Goal: Task Accomplishment & Management: Manage account settings

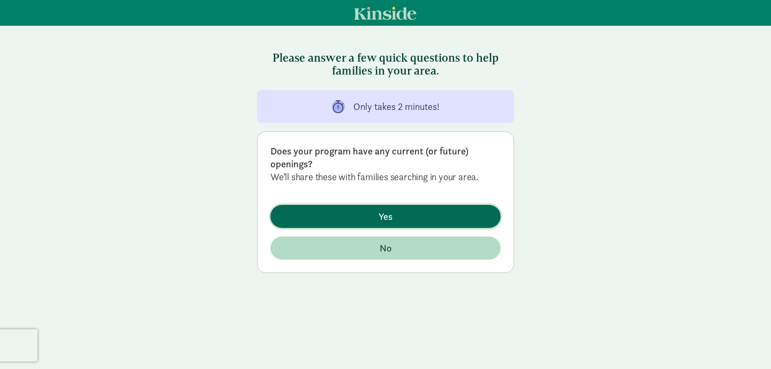
click at [374, 217] on span "Yes" at bounding box center [385, 216] width 213 height 14
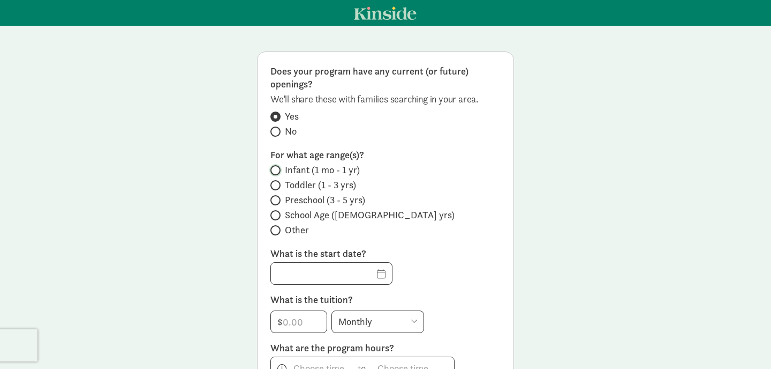
click at [274, 168] on input "Infant (1 mo - 1 yr)" at bounding box center [274, 170] width 7 height 7
radio input "true"
click at [275, 184] on input "Toddler (1 - 3 yrs)" at bounding box center [274, 185] width 7 height 7
radio input "true"
click at [280, 170] on span at bounding box center [276, 170] width 10 height 10
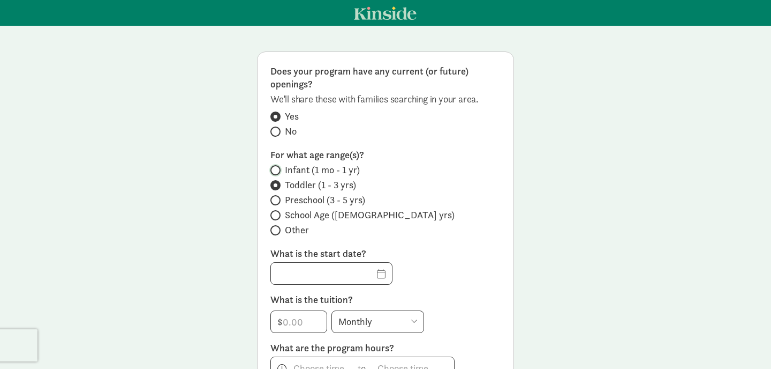
click at [277, 170] on input "Infant (1 mo - 1 yr)" at bounding box center [274, 170] width 7 height 7
radio input "true"
click at [275, 184] on input "Toddler (1 - 3 yrs)" at bounding box center [274, 185] width 7 height 7
radio input "true"
radio input "false"
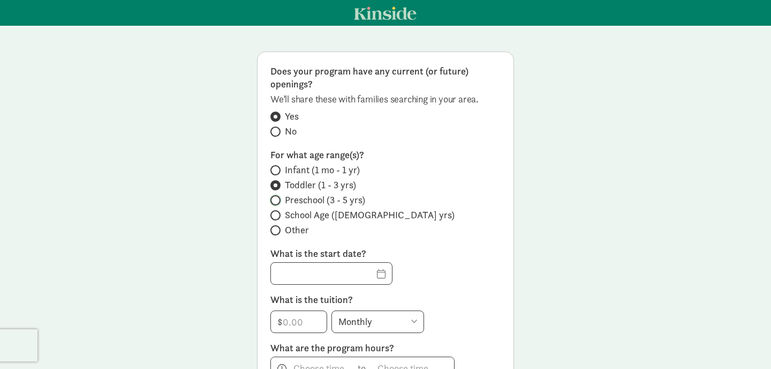
click at [276, 201] on input "Preschool (3 - 5 yrs)" at bounding box center [274, 200] width 7 height 7
radio input "true"
click at [276, 181] on span at bounding box center [276, 185] width 10 height 10
click at [276, 182] on input "Toddler (1 - 3 yrs)" at bounding box center [274, 185] width 7 height 7
radio input "true"
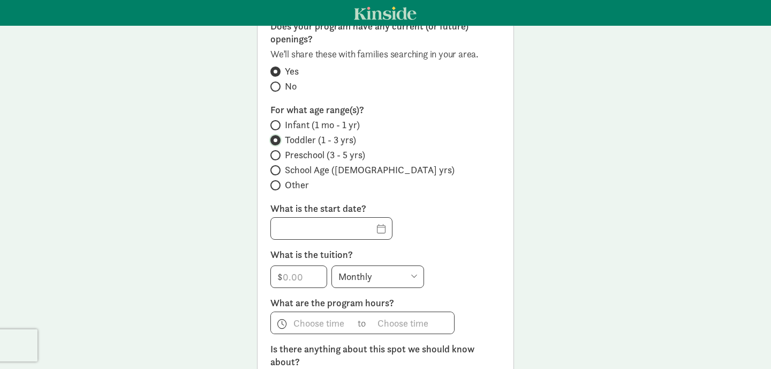
scroll to position [51, 0]
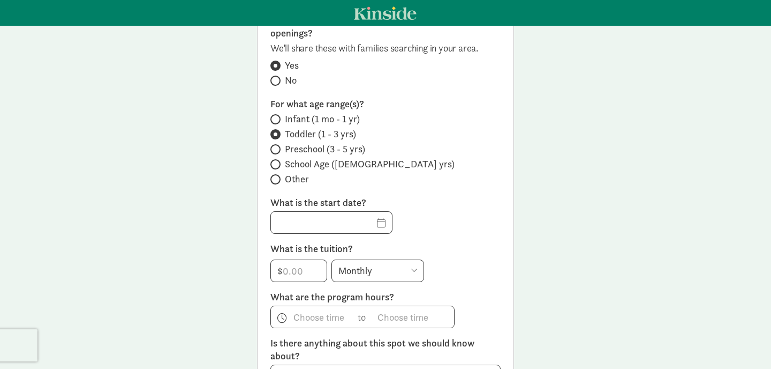
click at [281, 151] on label "Preschool (3 - 5 yrs)" at bounding box center [386, 148] width 230 height 13
click at [277, 151] on input "Preschool (3 - 5 yrs)" at bounding box center [274, 149] width 7 height 7
radio input "true"
click at [273, 134] on input "Toddler (1 - 3 yrs)" at bounding box center [274, 134] width 7 height 7
radio input "true"
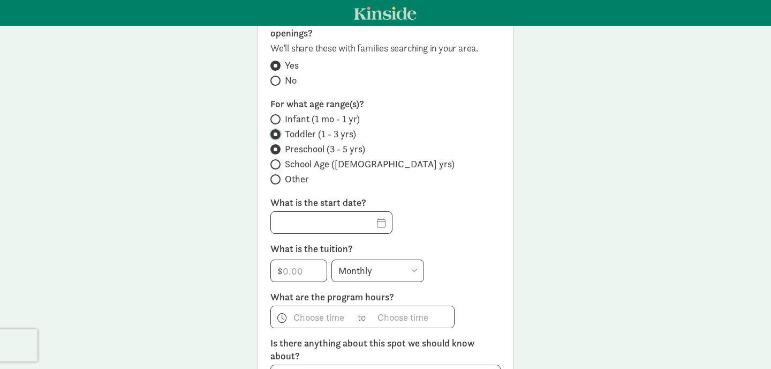
radio input "false"
click at [368, 222] on input "text" at bounding box center [331, 222] width 121 height 21
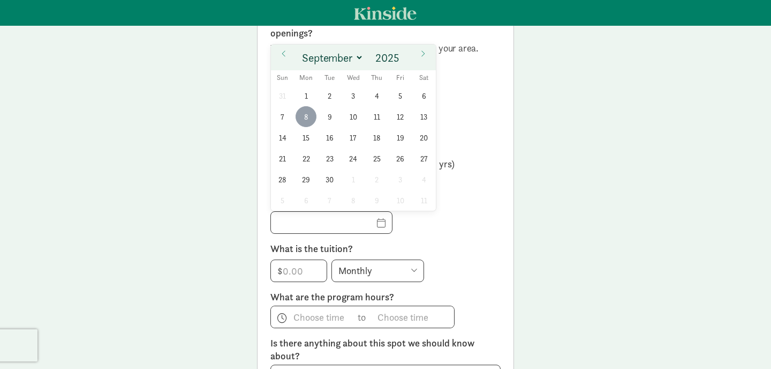
click at [309, 118] on span "8" at bounding box center [306, 116] width 21 height 21
type input "09/08/2025"
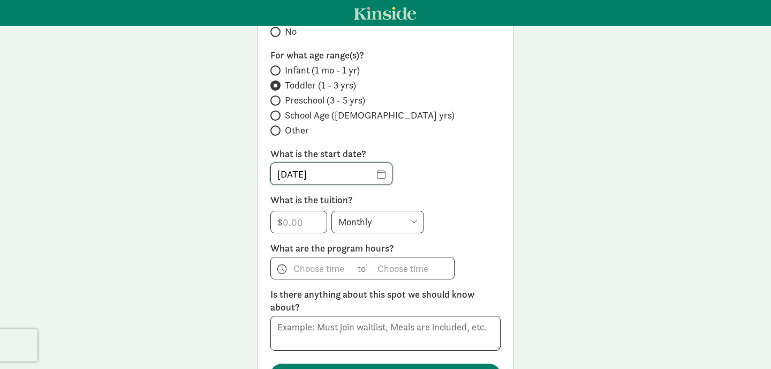
scroll to position [109, 0]
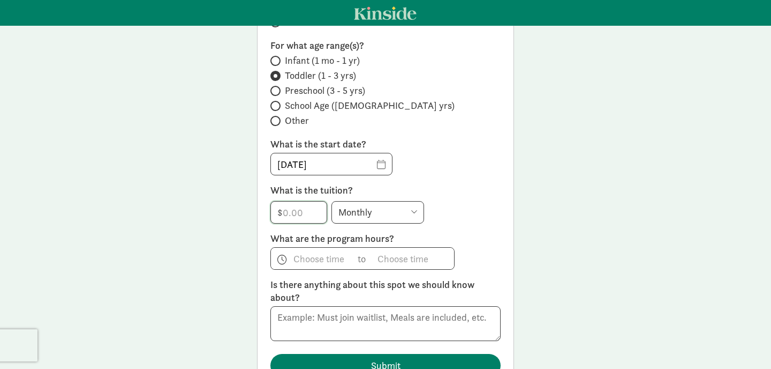
click at [282, 213] on input "number" at bounding box center [299, 211] width 56 height 21
type input "1900"
click at [462, 192] on p "What is the tuition?" at bounding box center [386, 190] width 230 height 13
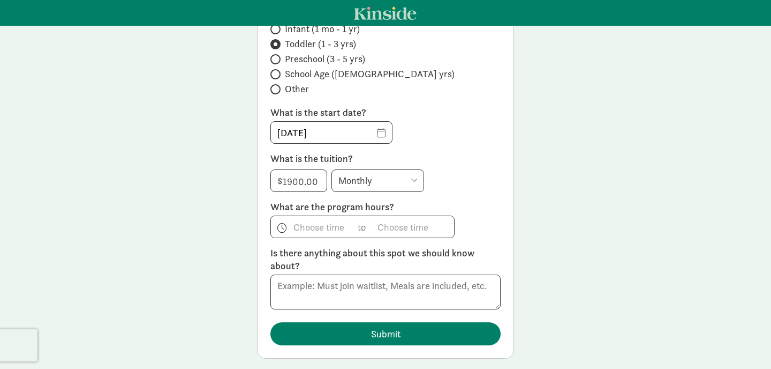
scroll to position [142, 0]
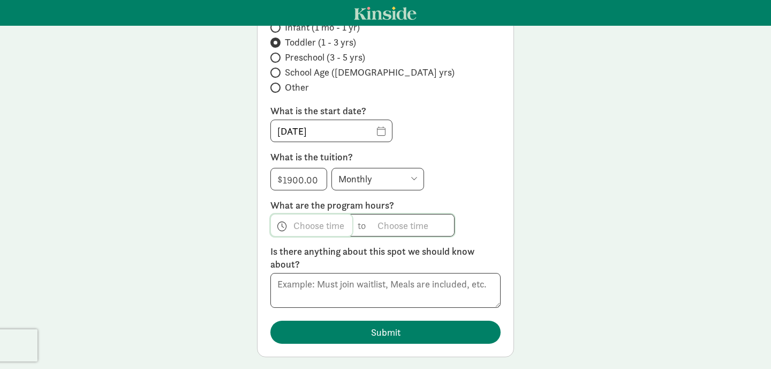
click at [319, 228] on span "h 12 1 2 3 4 5 6 7 8 9 10 11 mm 00 15 30 45 a am pm" at bounding box center [311, 224] width 81 height 21
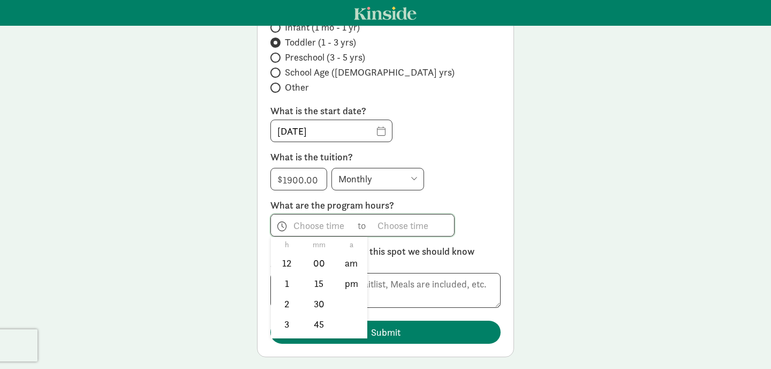
click at [324, 229] on div at bounding box center [385, 184] width 771 height 369
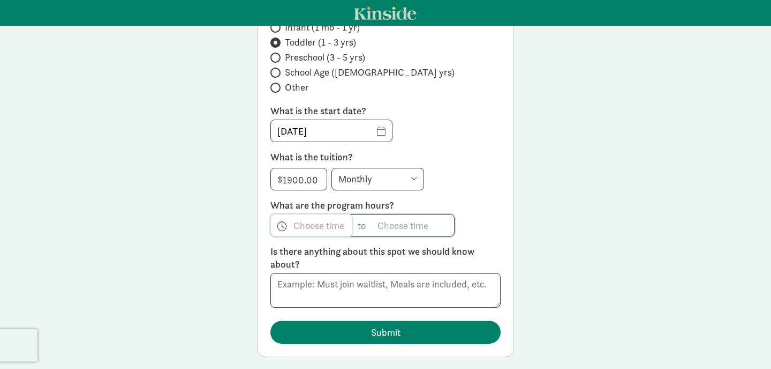
click at [324, 229] on span "h 12 1 2 3 4 5 6 7 8 9 10 11 mm 00 15 30 45 a am pm" at bounding box center [311, 224] width 81 height 21
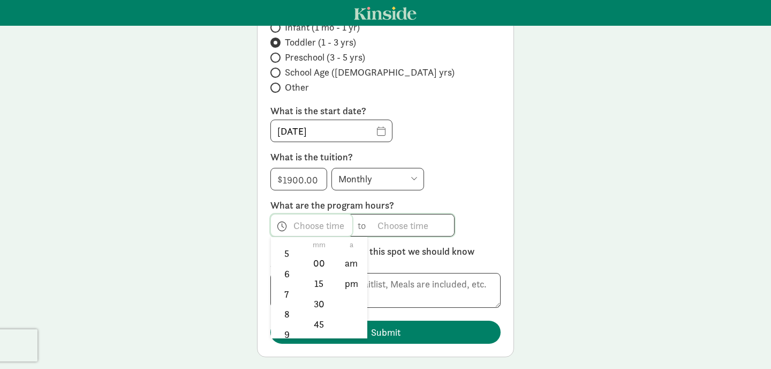
scroll to position [112, 0]
click at [284, 311] on li "8" at bounding box center [287, 313] width 32 height 20
click at [317, 264] on li "00" at bounding box center [319, 263] width 32 height 20
type input "8:00 a"
click at [391, 227] on div at bounding box center [385, 184] width 771 height 369
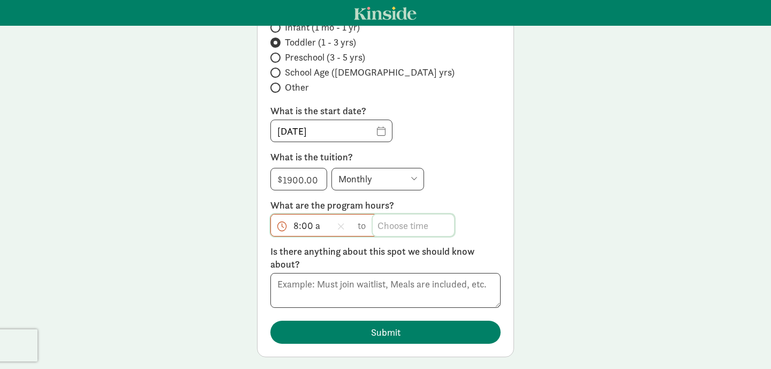
click at [391, 227] on span "h 12 1 2 3 4 5 6 7 8 9 10 11 mm 00 15 30 45 a am pm" at bounding box center [413, 224] width 81 height 21
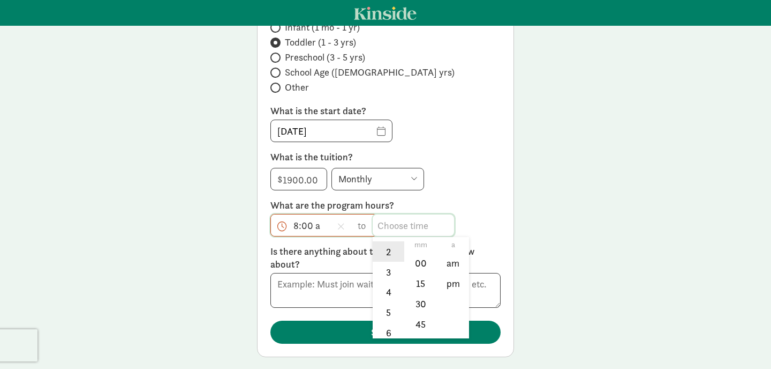
scroll to position [54, 0]
click at [390, 294] on li "4" at bounding box center [389, 290] width 32 height 20
click at [454, 281] on li "pm" at bounding box center [454, 283] width 32 height 20
type input "4:mm pm"
click at [475, 189] on div at bounding box center [385, 184] width 771 height 369
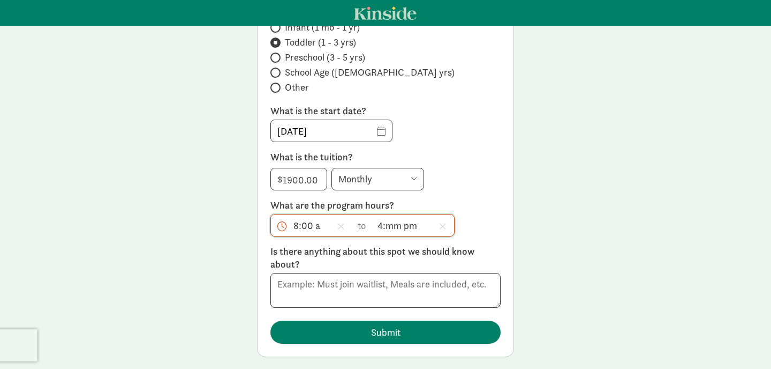
scroll to position [161, 0]
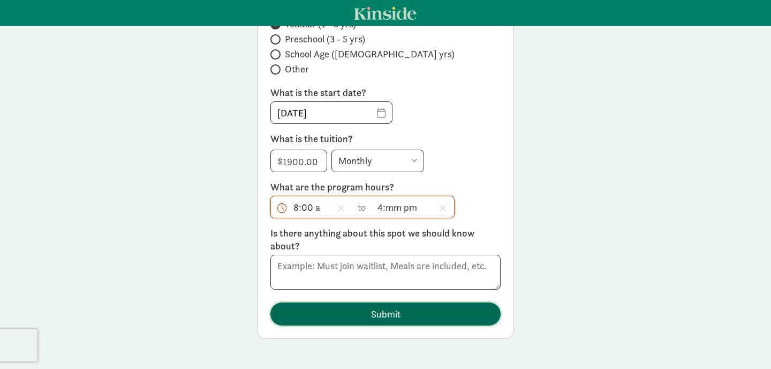
click at [374, 314] on span "Submit" at bounding box center [385, 313] width 29 height 14
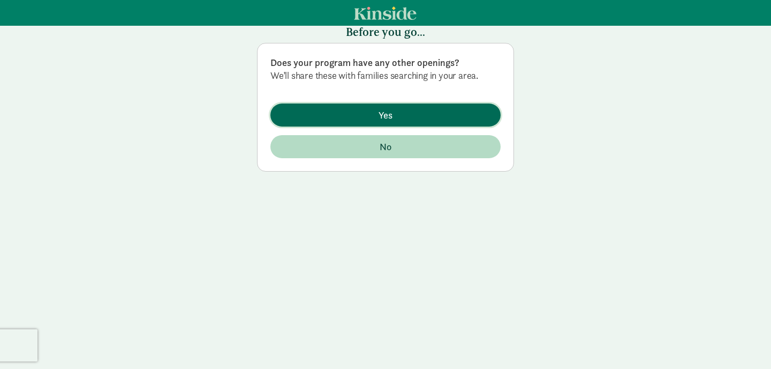
click at [403, 119] on span "Yes" at bounding box center [385, 115] width 213 height 14
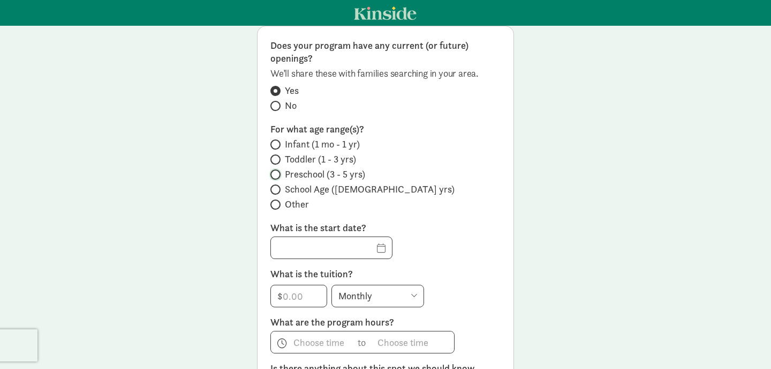
click at [276, 174] on input "Preschool (3 - 5 yrs)" at bounding box center [274, 174] width 7 height 7
radio input "true"
click at [363, 245] on input "text" at bounding box center [331, 247] width 121 height 21
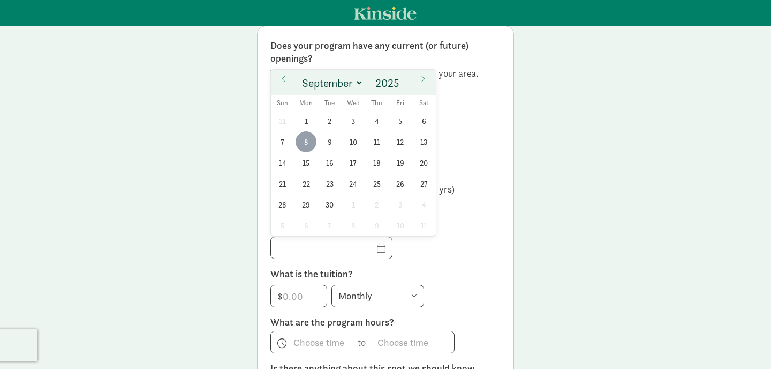
click at [310, 144] on span "8" at bounding box center [306, 141] width 21 height 21
type input "09/08/2025"
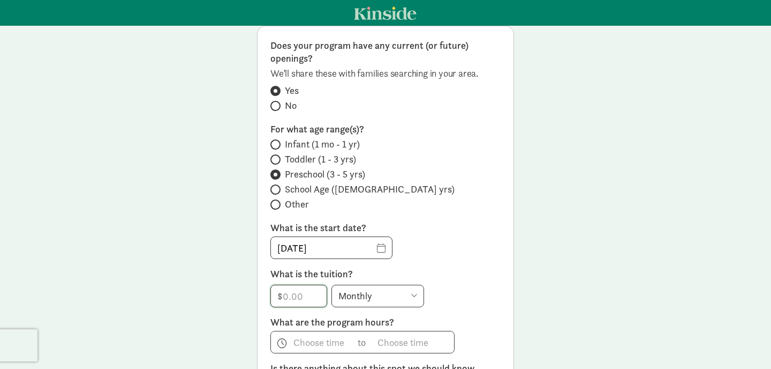
click at [294, 296] on input "number" at bounding box center [299, 295] width 56 height 21
type input "1400"
click at [299, 345] on span "h 12 1 2 3 4 5 6 7 8 9 10 11 mm 00 15 30 45 a am pm" at bounding box center [311, 341] width 81 height 21
click at [305, 342] on div at bounding box center [385, 184] width 771 height 369
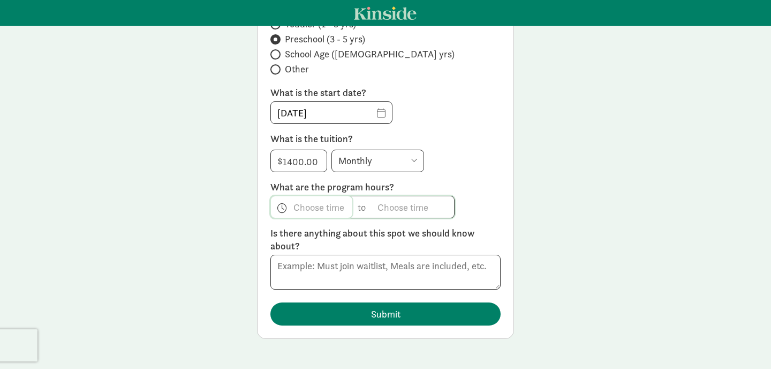
click at [298, 209] on span "h 12 1 2 3 4 5 6 7 8 9 10 11 mm 00 15 30 45 a am pm" at bounding box center [311, 206] width 81 height 21
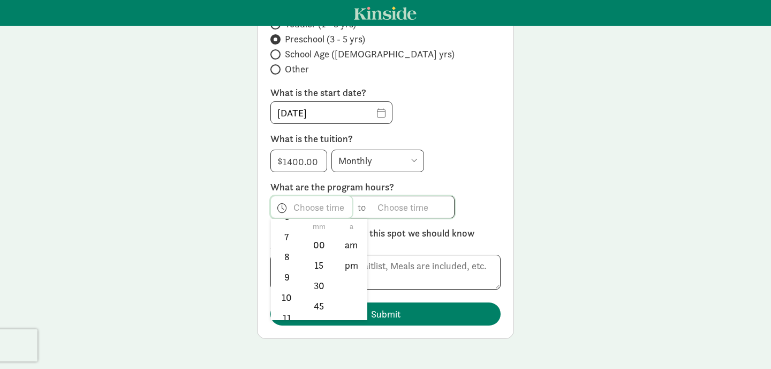
scroll to position [158, 0]
click at [287, 255] on li "8" at bounding box center [287, 248] width 32 height 20
type input "8:mm a"
click at [382, 204] on div at bounding box center [385, 184] width 771 height 369
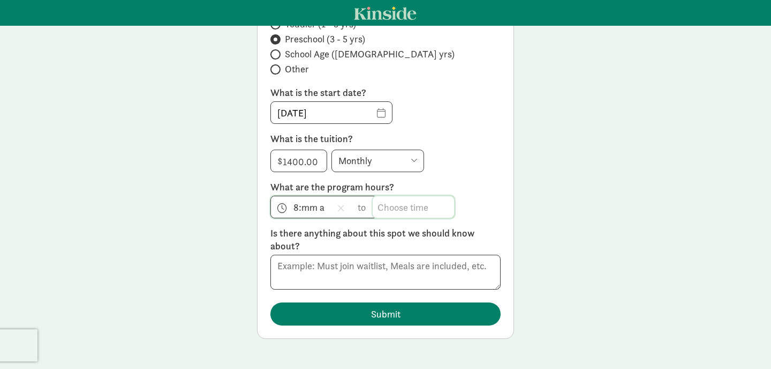
click at [382, 204] on span "h 12 1 2 3 4 5 6 7 8 9 10 11 mm 00 15 30 45 a am pm" at bounding box center [413, 206] width 81 height 21
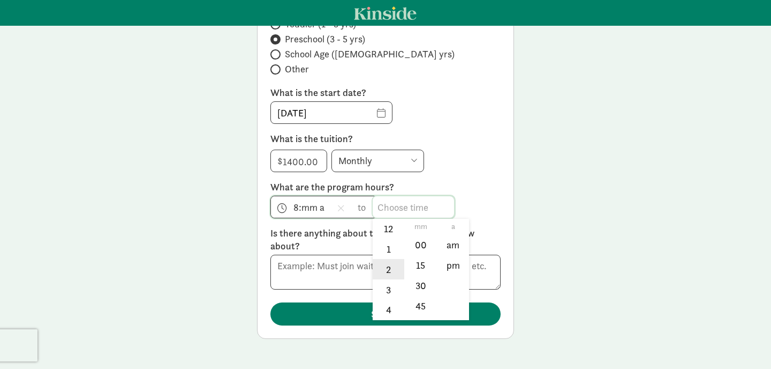
scroll to position [22, 0]
click at [387, 303] on li "4" at bounding box center [389, 303] width 32 height 20
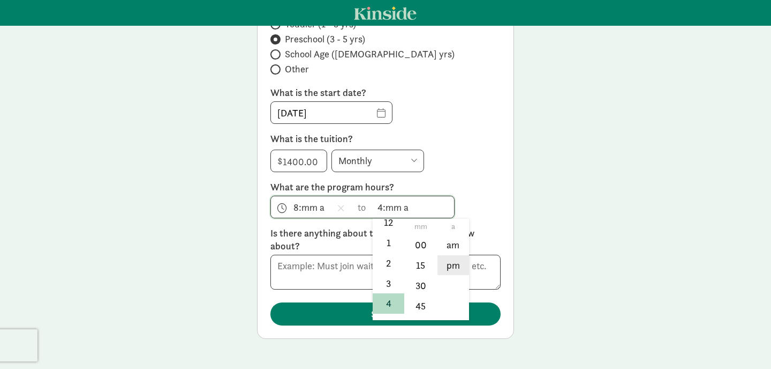
click at [455, 268] on li "pm" at bounding box center [454, 265] width 32 height 20
type input "4:mm pm"
click at [503, 188] on div at bounding box center [385, 184] width 771 height 369
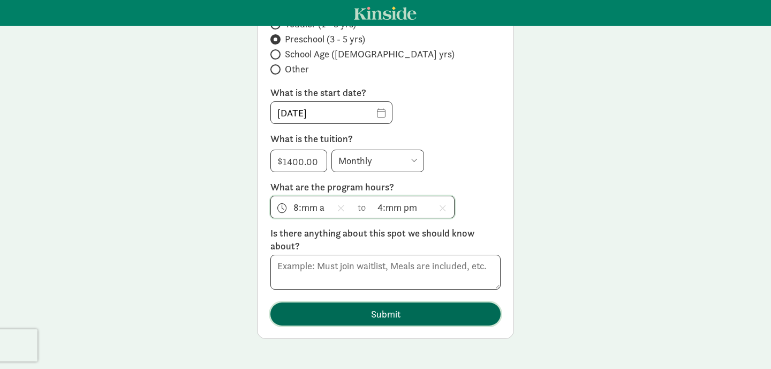
click at [380, 318] on span "Submit" at bounding box center [385, 313] width 29 height 14
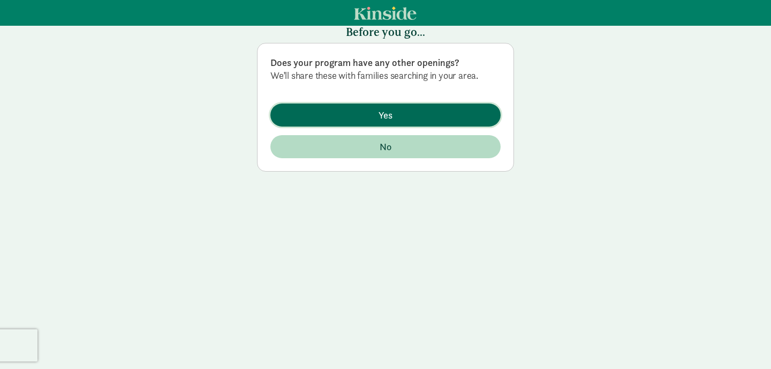
click at [386, 110] on span "Yes" at bounding box center [386, 115] width 14 height 14
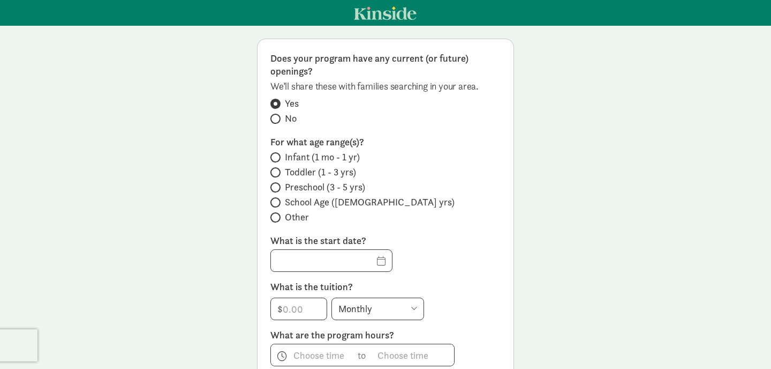
scroll to position [10, 0]
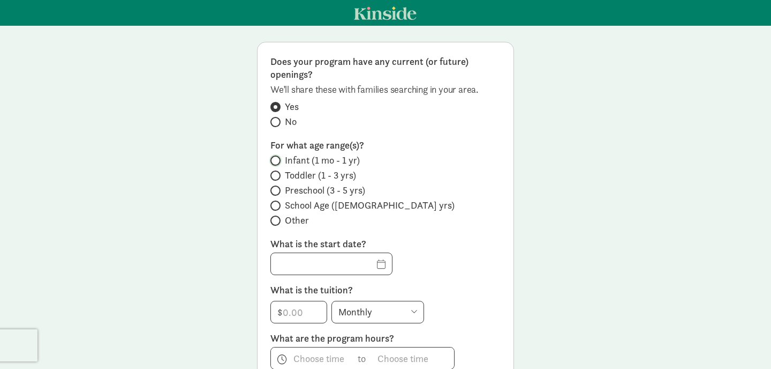
click at [274, 157] on input "Infant (1 mo - 1 yr)" at bounding box center [274, 160] width 7 height 7
radio input "true"
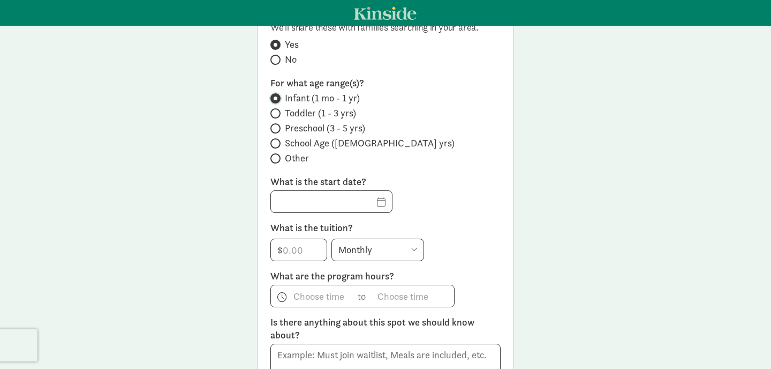
scroll to position [75, 0]
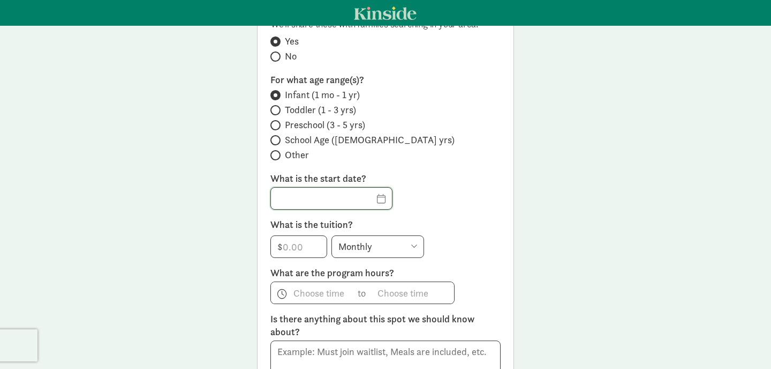
click at [364, 197] on input "text" at bounding box center [331, 197] width 121 height 21
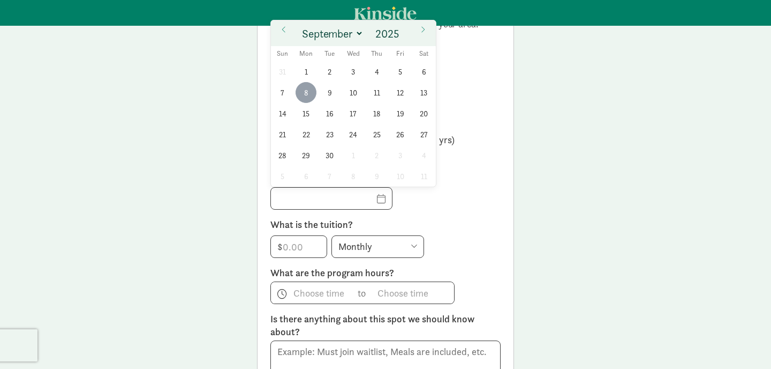
click at [307, 87] on span "8" at bounding box center [306, 92] width 21 height 21
type input "09/08/2025"
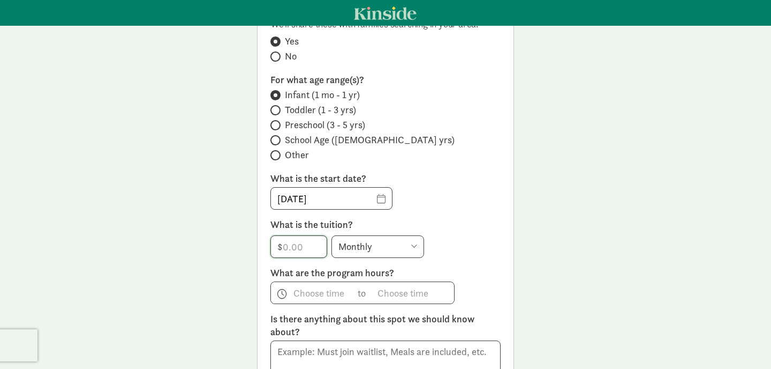
click at [300, 244] on input "number" at bounding box center [299, 246] width 56 height 21
type input "1900"
click at [305, 297] on span "h 12 1 2 3 4 5 6 7 8 9 10 11 mm 00 15 30 45 a am pm" at bounding box center [311, 292] width 81 height 21
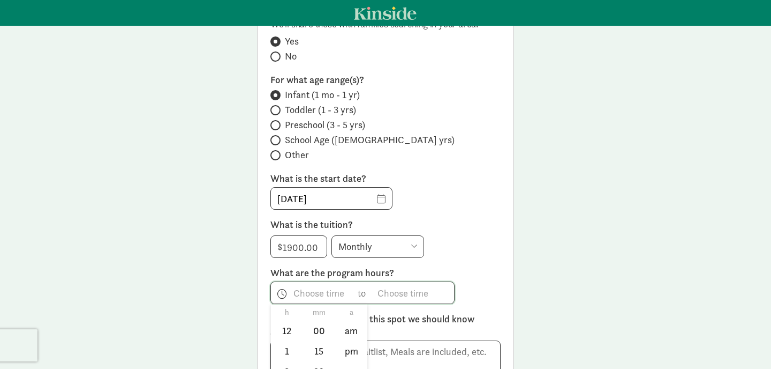
click at [467, 238] on div at bounding box center [385, 184] width 771 height 369
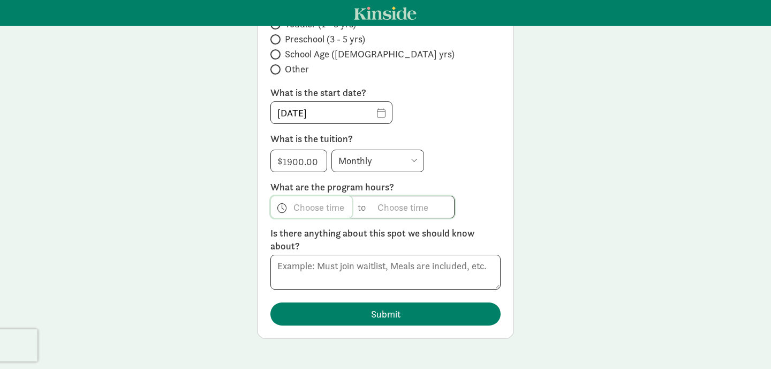
click at [325, 206] on span "h 12 1 2 3 4 5 6 7 8 9 10 11 mm 00 15 30 45 a am pm" at bounding box center [311, 206] width 81 height 21
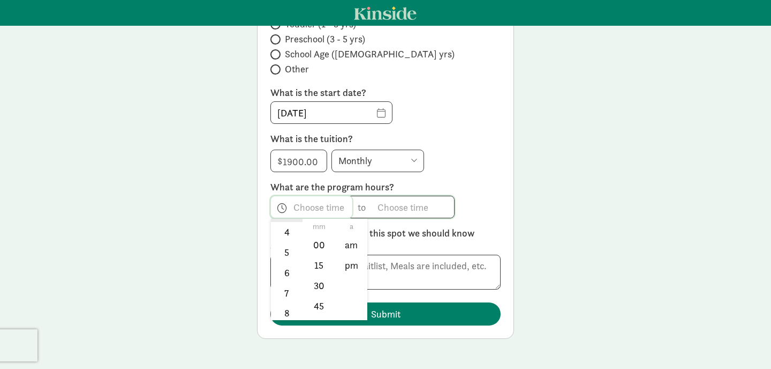
scroll to position [96, 0]
click at [280, 309] on li "8" at bounding box center [287, 311] width 32 height 20
type input "8:mm a"
click at [394, 206] on div at bounding box center [385, 184] width 771 height 369
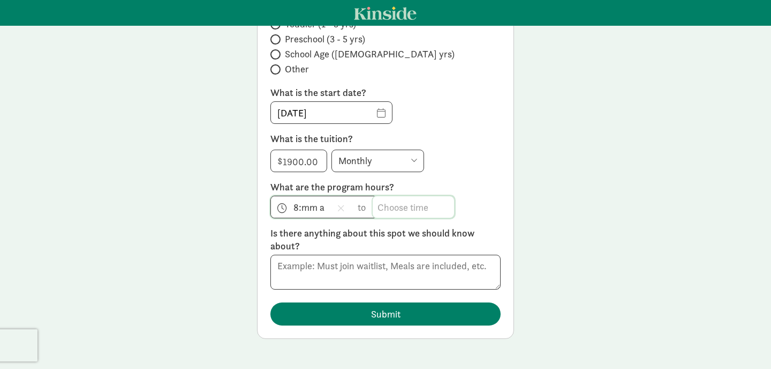
click at [394, 206] on span "h 12 1 2 3 4 5 6 7 8 9 10 11 mm 00 15 30 45 a am pm" at bounding box center [413, 206] width 81 height 21
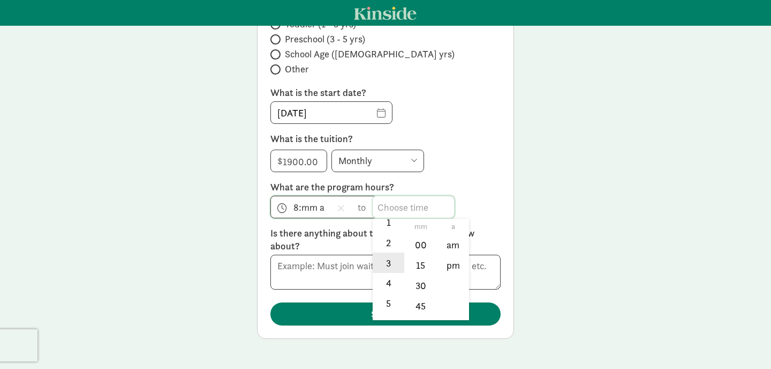
scroll to position [47, 0]
click at [387, 284] on li "4" at bounding box center [389, 278] width 32 height 20
click at [389, 280] on li "4" at bounding box center [389, 278] width 32 height 20
click at [629, 241] on div at bounding box center [385, 184] width 771 height 369
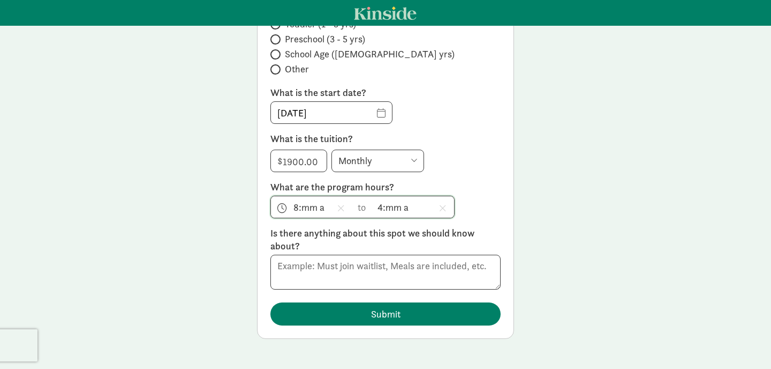
click at [401, 206] on span "4:mm a h 12 1 2 3 4 5 6 7 8 9 10 11 mm 00 15 30 45 a am pm" at bounding box center [413, 206] width 81 height 21
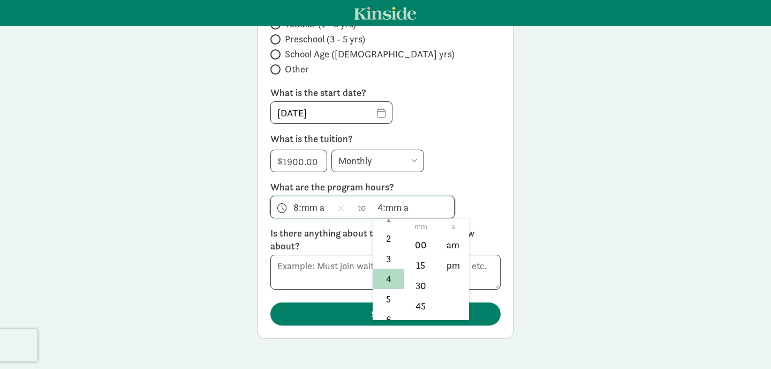
scroll to position [97, 0]
click at [454, 265] on li "pm" at bounding box center [454, 265] width 32 height 20
type input "4:mm pm"
click at [571, 234] on div at bounding box center [385, 184] width 771 height 369
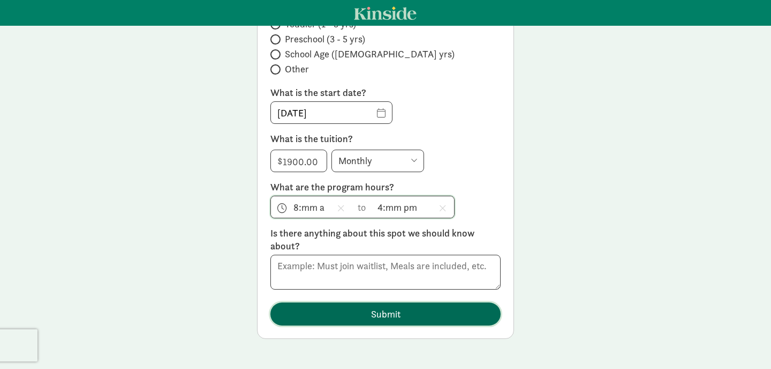
click at [376, 315] on span "Submit" at bounding box center [385, 313] width 29 height 14
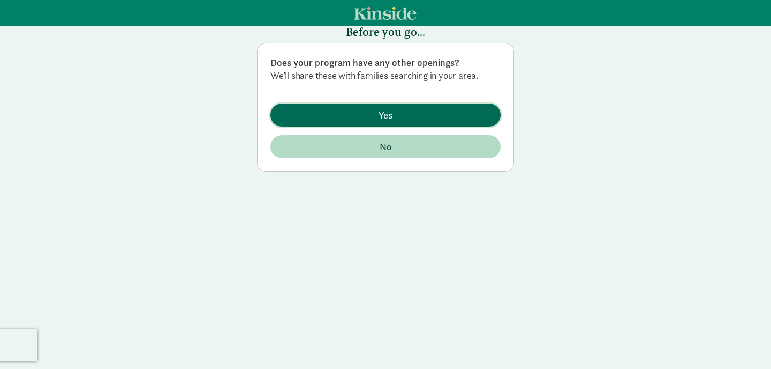
click at [376, 111] on span "Yes" at bounding box center [385, 115] width 213 height 14
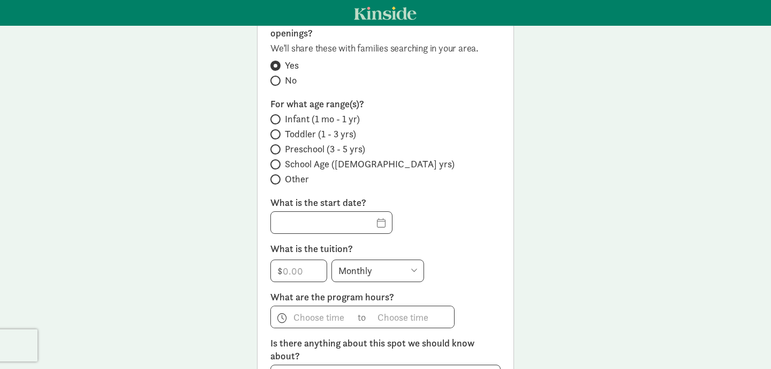
scroll to position [0, 0]
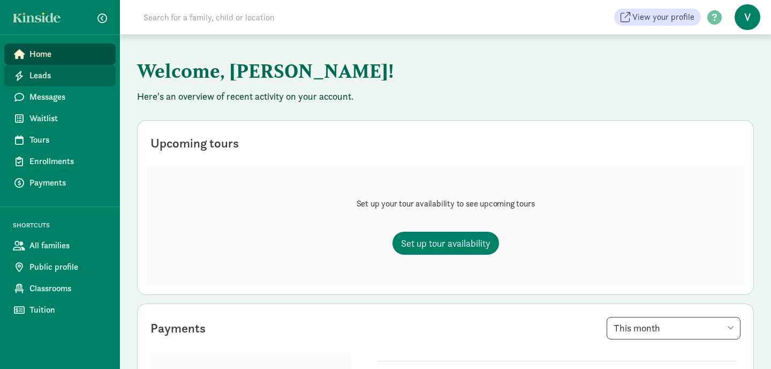
click at [57, 77] on span "Leads" at bounding box center [68, 75] width 78 height 13
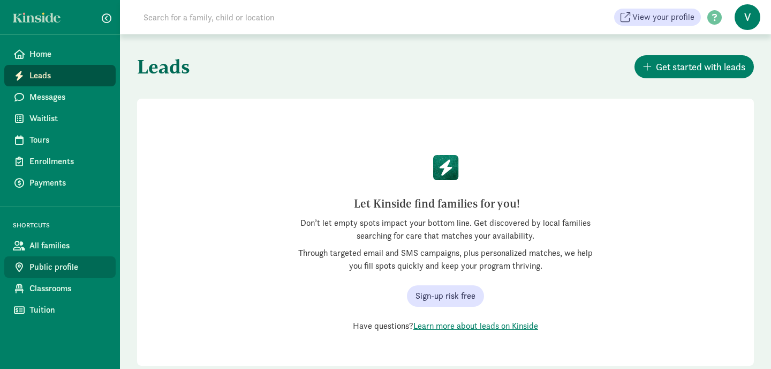
click at [58, 268] on span "Public profile" at bounding box center [68, 266] width 78 height 13
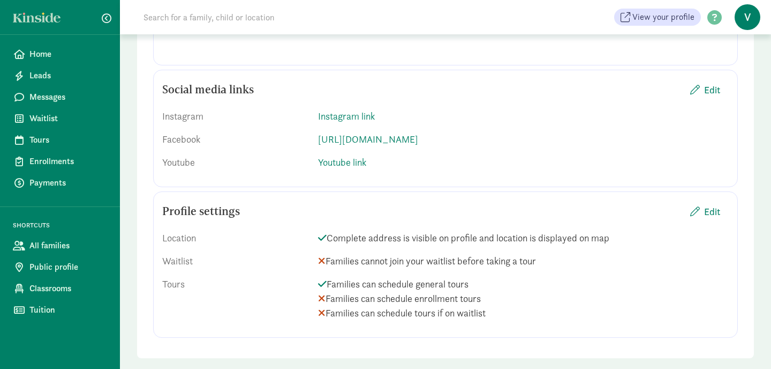
scroll to position [1589, 0]
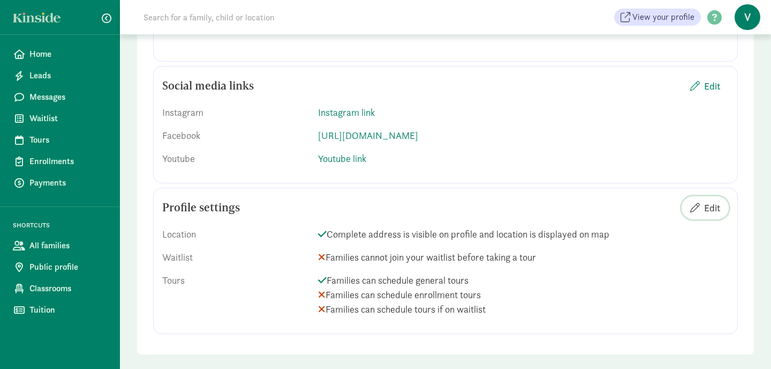
click at [713, 200] on span "Edit" at bounding box center [712, 207] width 16 height 14
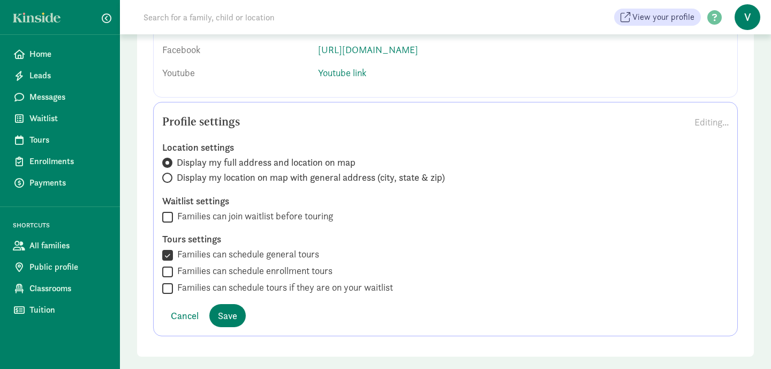
scroll to position [1677, 0]
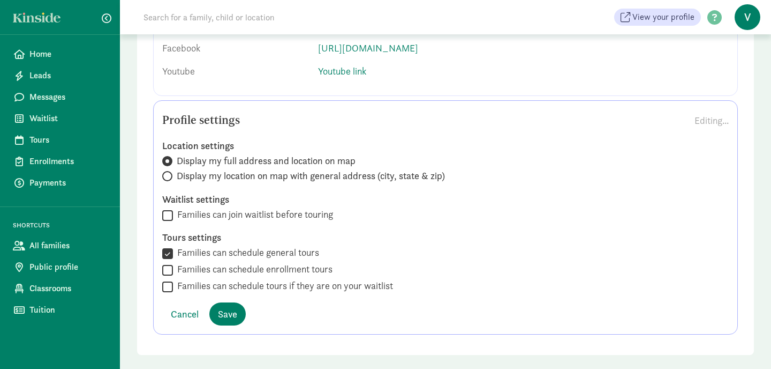
click at [166, 262] on input "Families can schedule enrollment tours" at bounding box center [167, 269] width 11 height 14
checkbox input "true"
click at [174, 279] on label "Families can schedule tours if they are on your waitlist" at bounding box center [283, 285] width 220 height 13
click at [173, 279] on input "Families can schedule tours if they are on your waitlist" at bounding box center [167, 286] width 11 height 14
checkbox input "true"
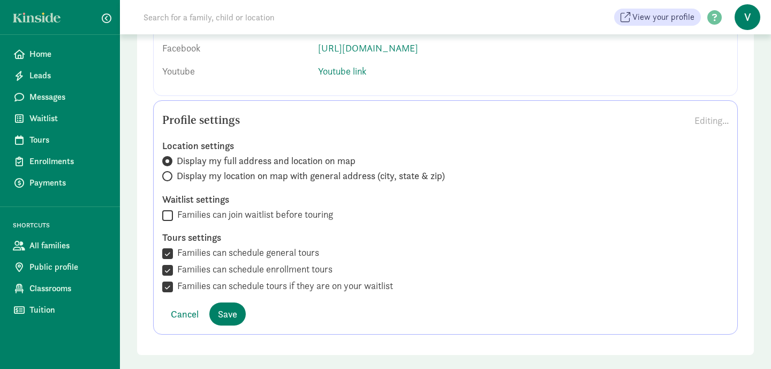
click at [172, 208] on input "Families can join waitlist before touring" at bounding box center [167, 215] width 11 height 14
checkbox input "true"
click at [229, 306] on span "Save" at bounding box center [227, 313] width 19 height 14
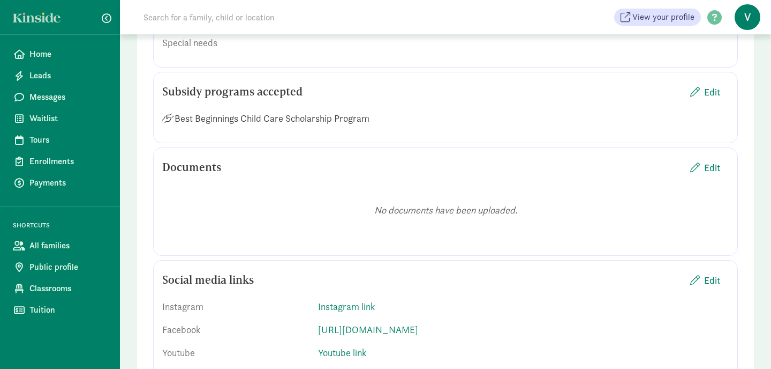
scroll to position [1395, 0]
click at [343, 301] on link "Instagram link" at bounding box center [346, 307] width 57 height 12
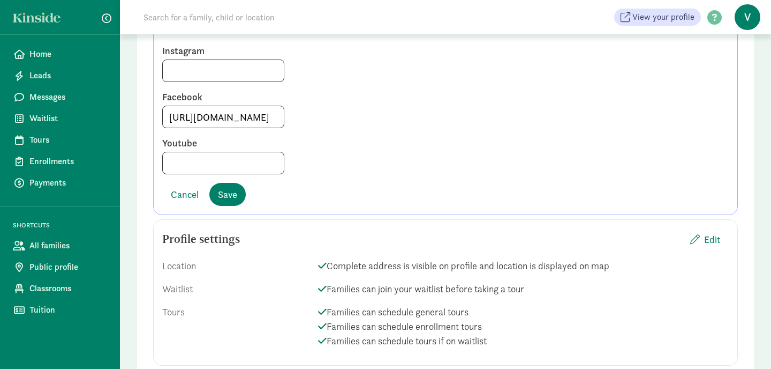
scroll to position [1681, 0]
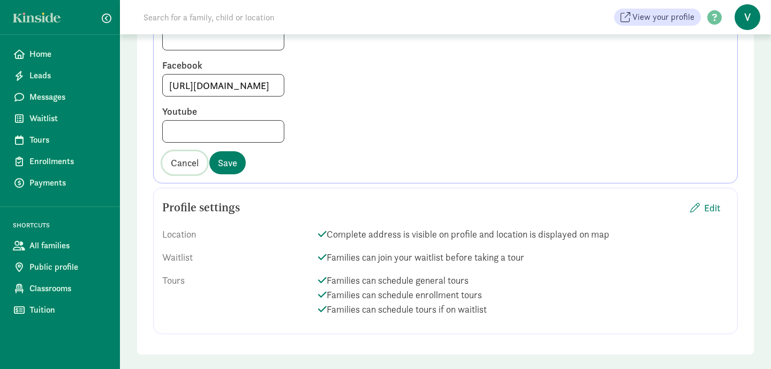
click at [182, 155] on span "Cancel" at bounding box center [185, 162] width 28 height 14
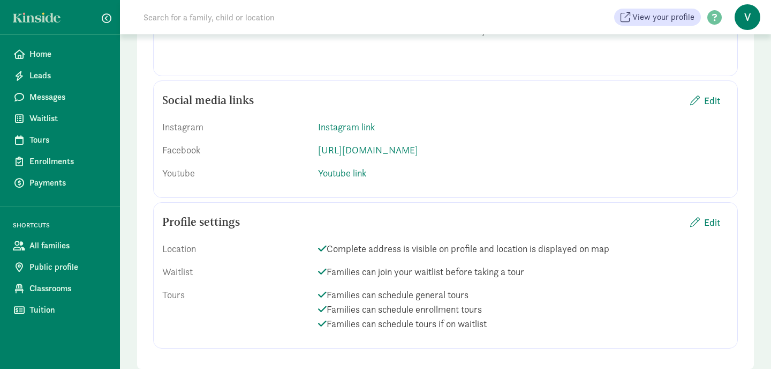
scroll to position [1589, 0]
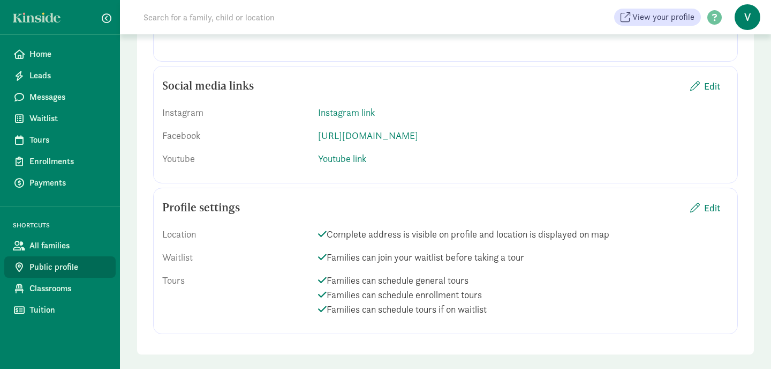
click at [42, 266] on span "Public profile" at bounding box center [68, 266] width 78 height 13
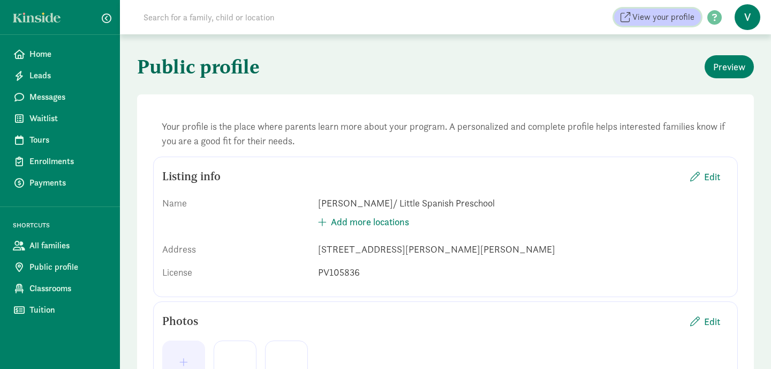
click at [660, 17] on span "View your profile" at bounding box center [664, 17] width 62 height 13
